Goal: Information Seeking & Learning: Learn about a topic

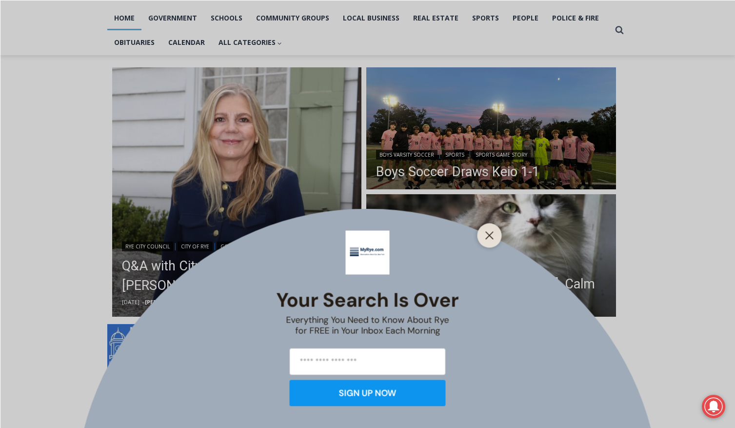
scroll to position [206, 0]
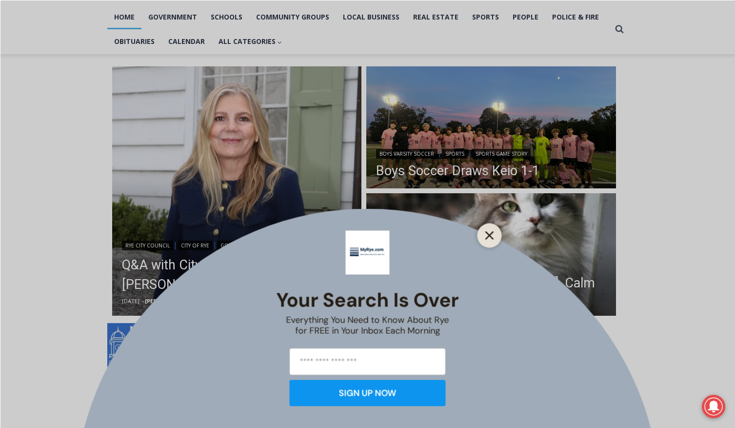
click at [493, 237] on icon "Close" at bounding box center [489, 235] width 9 height 9
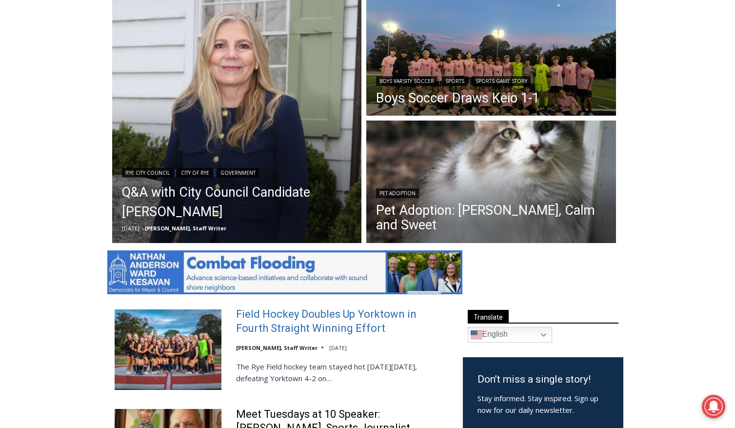
scroll to position [0, 0]
click at [372, 313] on link "Field Hockey Doubles Up Yorktown in Fourth Straight Winning Effort" at bounding box center [343, 321] width 214 height 28
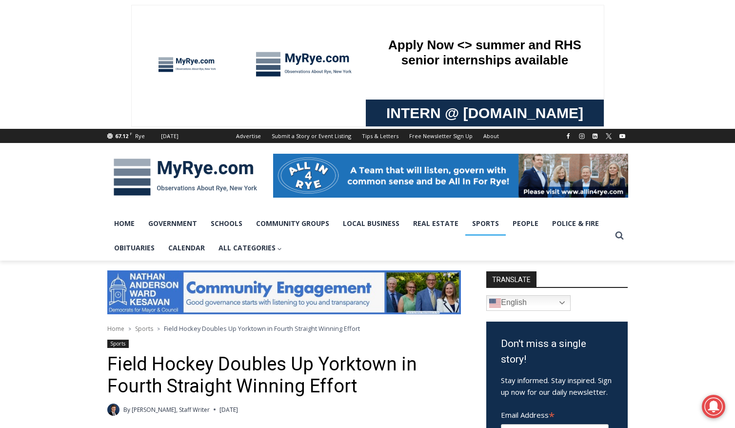
click at [489, 226] on link "Sports" at bounding box center [485, 223] width 40 height 24
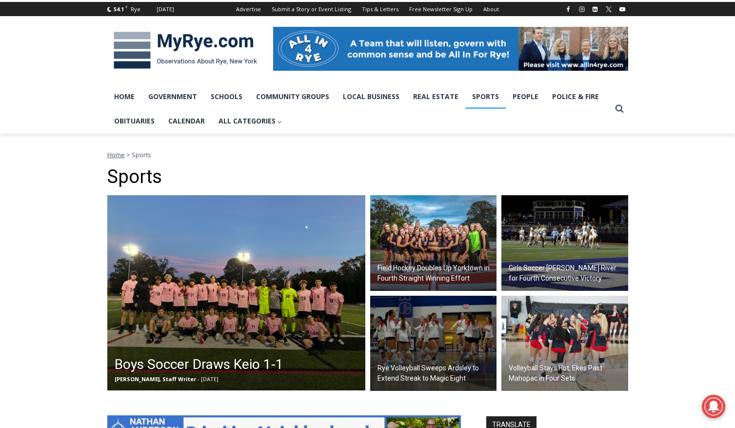
scroll to position [128, 0]
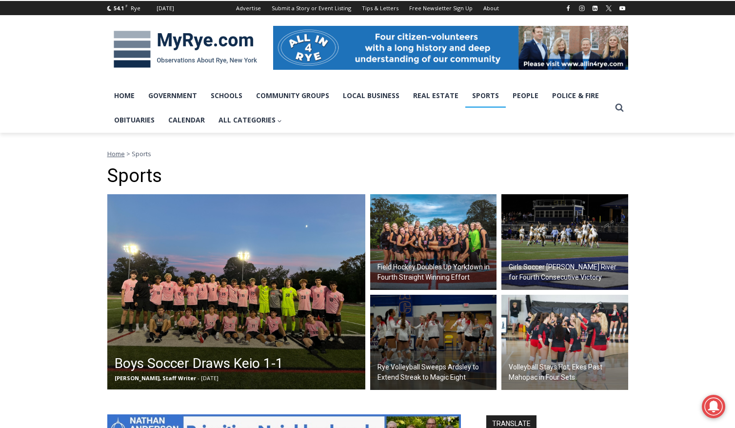
click at [551, 268] on h2 "Girls Soccer Blanks Pearl River for Fourth Consecutive Victory" at bounding box center [567, 272] width 117 height 20
click at [209, 364] on h2 "Boys Soccer Draws Keio 1-1" at bounding box center [199, 363] width 169 height 20
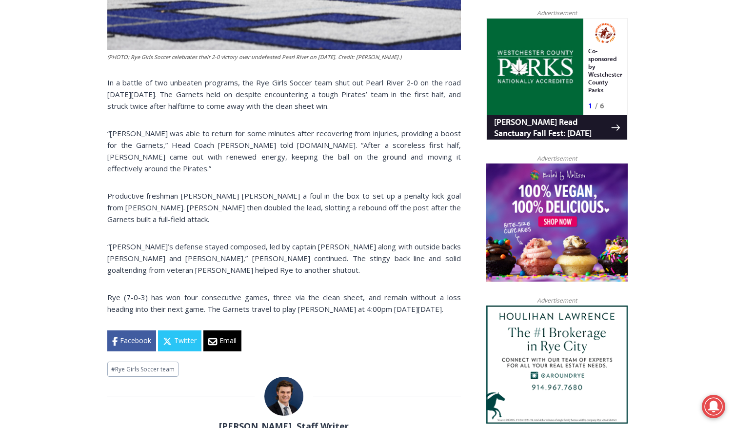
scroll to position [629, 0]
